Goal: Use online tool/utility: Utilize a website feature to perform a specific function

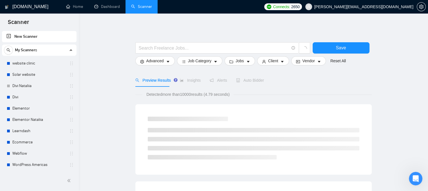
scroll to position [21, 0]
click at [41, 65] on link "website clinic" at bounding box center [38, 63] width 53 height 11
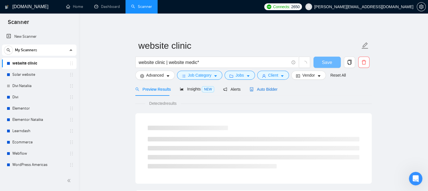
click at [259, 90] on span "Auto Bidder" at bounding box center [264, 89] width 28 height 5
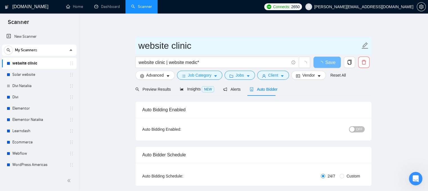
checkbox input "true"
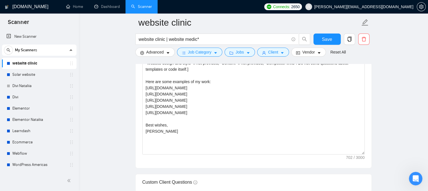
scroll to position [704, 0]
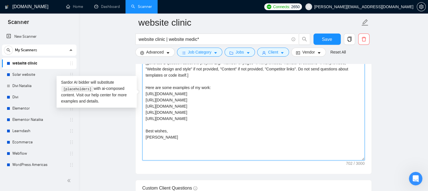
drag, startPoint x: 181, startPoint y: 117, endPoint x: 131, endPoint y: 87, distance: 58.7
click at [200, 116] on textarea "Hello [use the name of the client if you can find it]! I can help you with the …" at bounding box center [253, 97] width 222 height 127
click at [204, 94] on textarea "Hello [use the name of the client if you can find it]! I can help you with the …" at bounding box center [253, 97] width 222 height 127
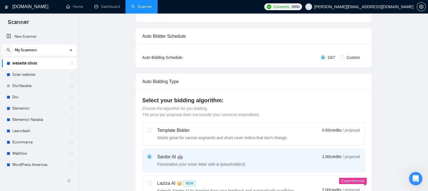
scroll to position [0, 0]
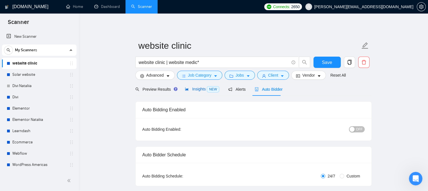
click at [189, 87] on span "Insights NEW" at bounding box center [202, 89] width 34 height 5
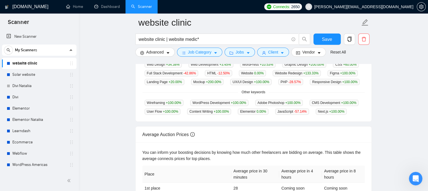
scroll to position [141, 0]
